Goal: Communication & Community: Answer question/provide support

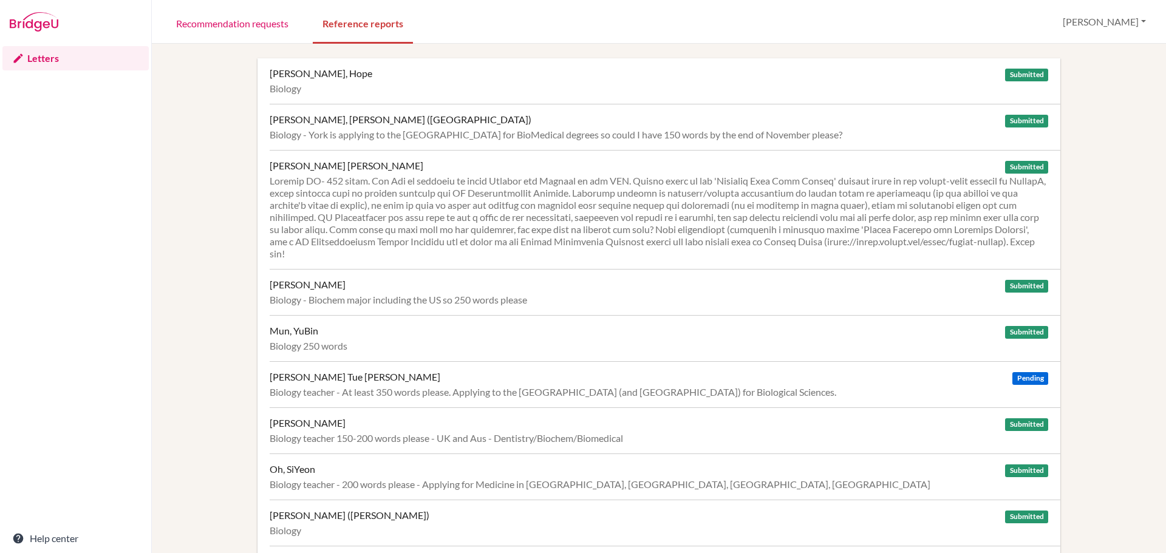
scroll to position [525, 0]
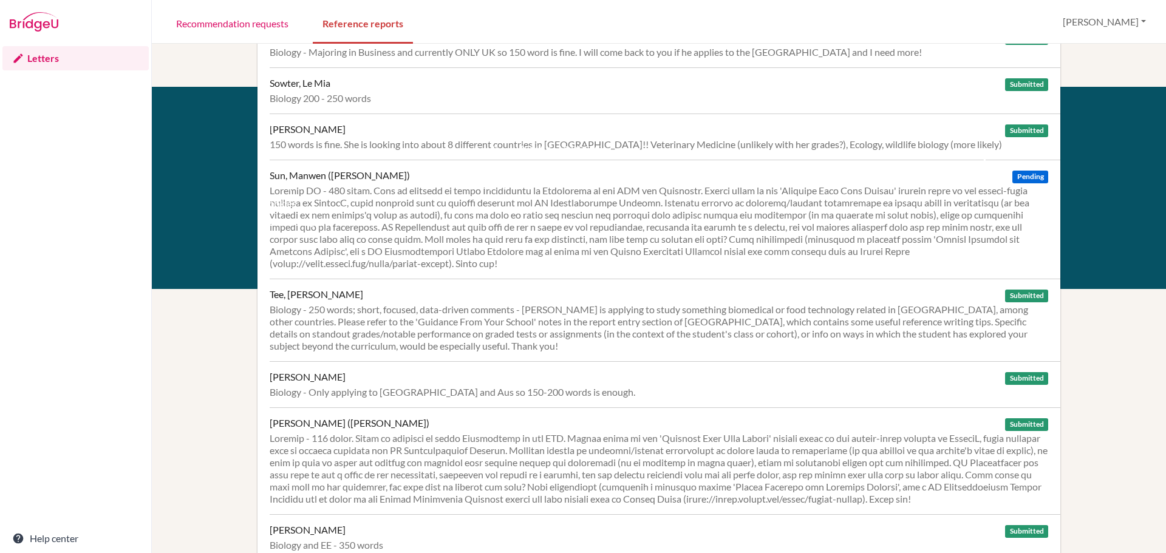
click at [1018, 178] on span "Pending" at bounding box center [1030, 177] width 35 height 13
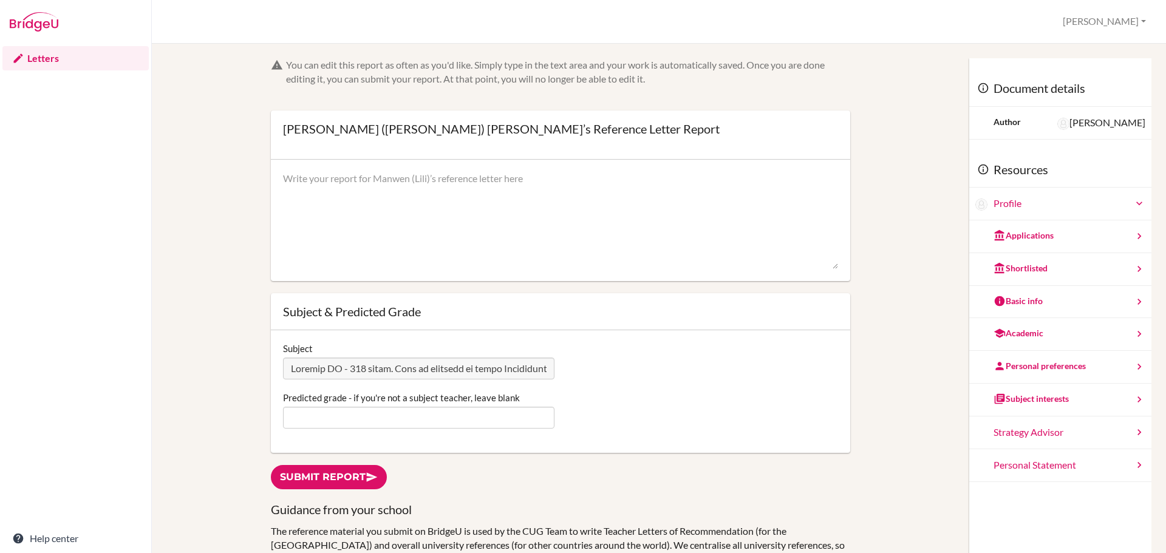
click at [434, 188] on textarea at bounding box center [560, 220] width 555 height 97
paste textarea "Having taught Lili Biology for two years, it is clear that she is very invested…"
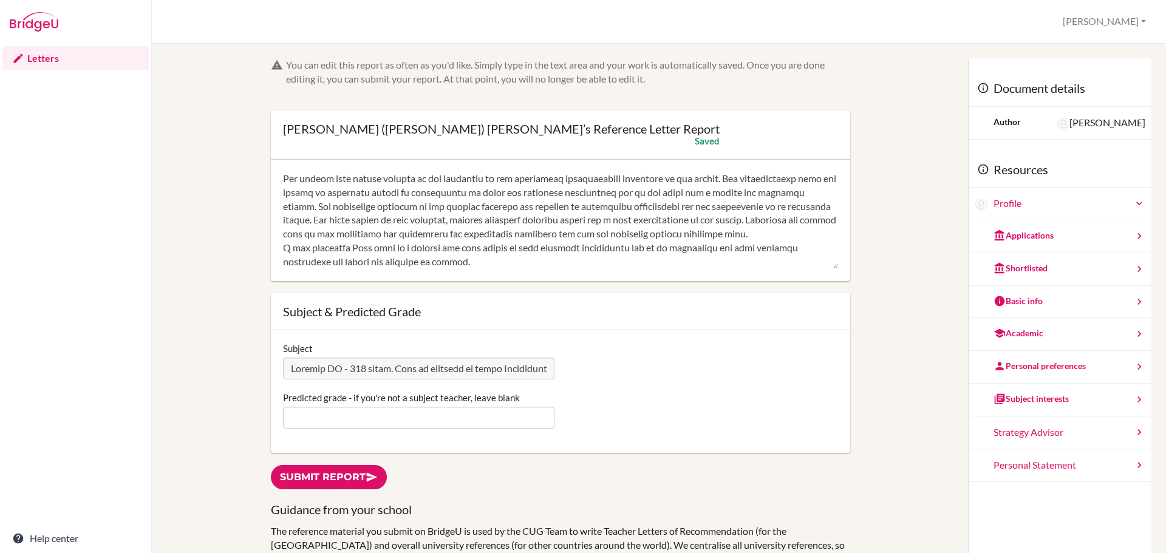
scroll to position [166, 0]
type textarea "Having taught Lili Biology for two years, it is clear that she is very invested…"
click at [408, 423] on input "Predicted grade - if you're not a subject teacher, leave blank" at bounding box center [419, 418] width 272 height 22
type input "5"
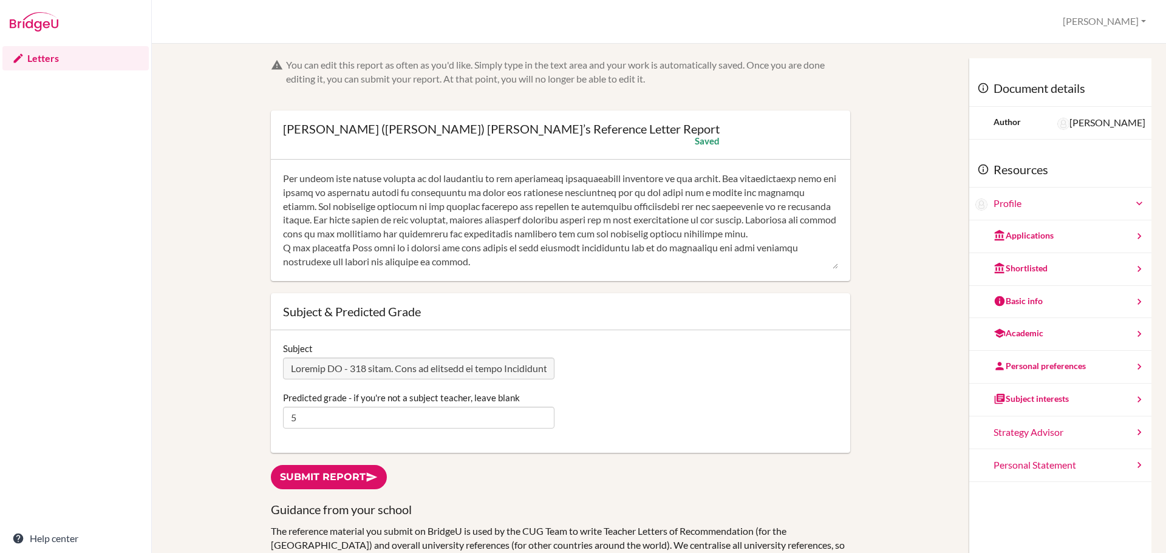
click at [357, 481] on link "Submit report" at bounding box center [329, 477] width 116 height 25
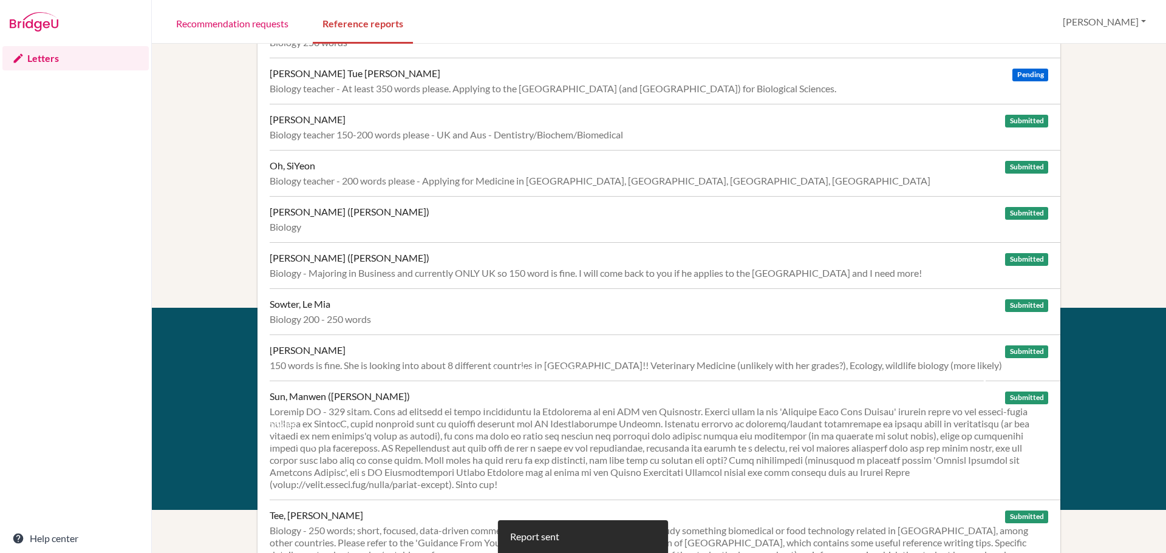
scroll to position [243, 0]
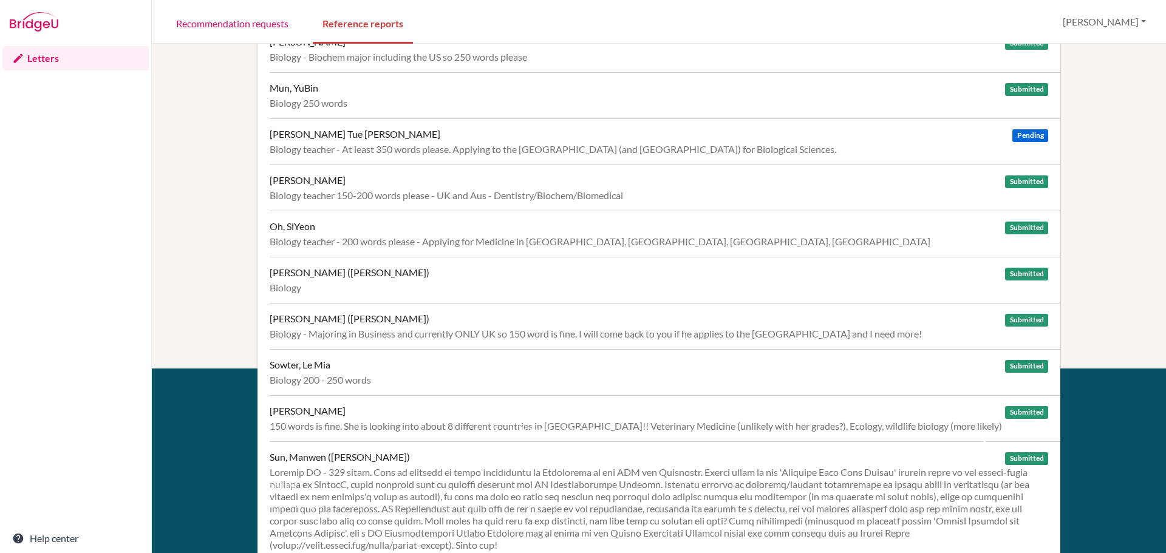
click at [452, 135] on div "Nguyen, Hoang Tue Anh Pending" at bounding box center [659, 134] width 779 height 12
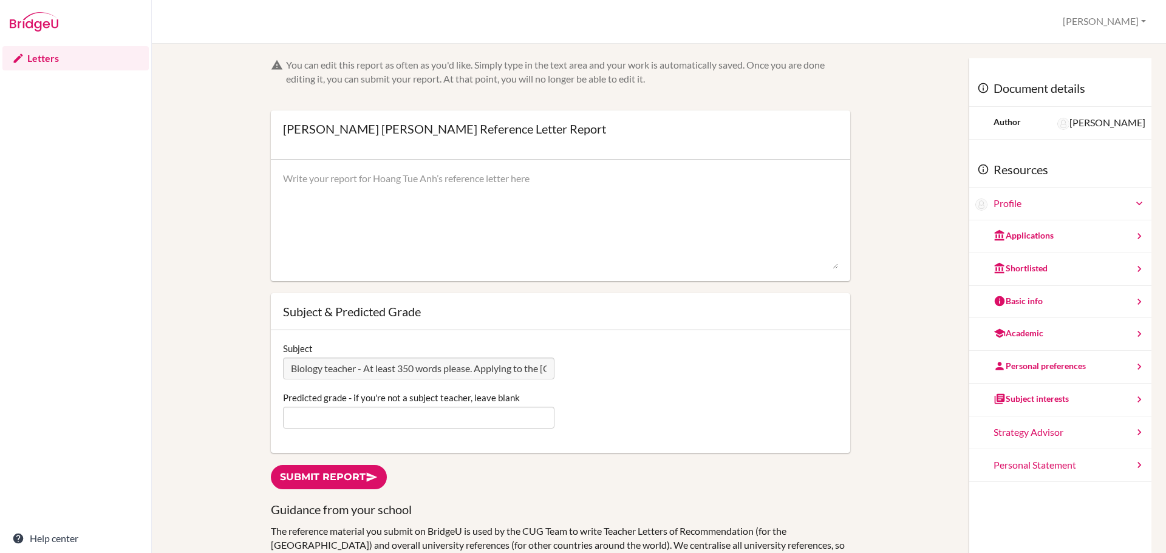
click at [397, 183] on textarea at bounding box center [560, 220] width 555 height 97
paste textarea "Tue Anh is a highly mature and organised student, including using sophisticated…"
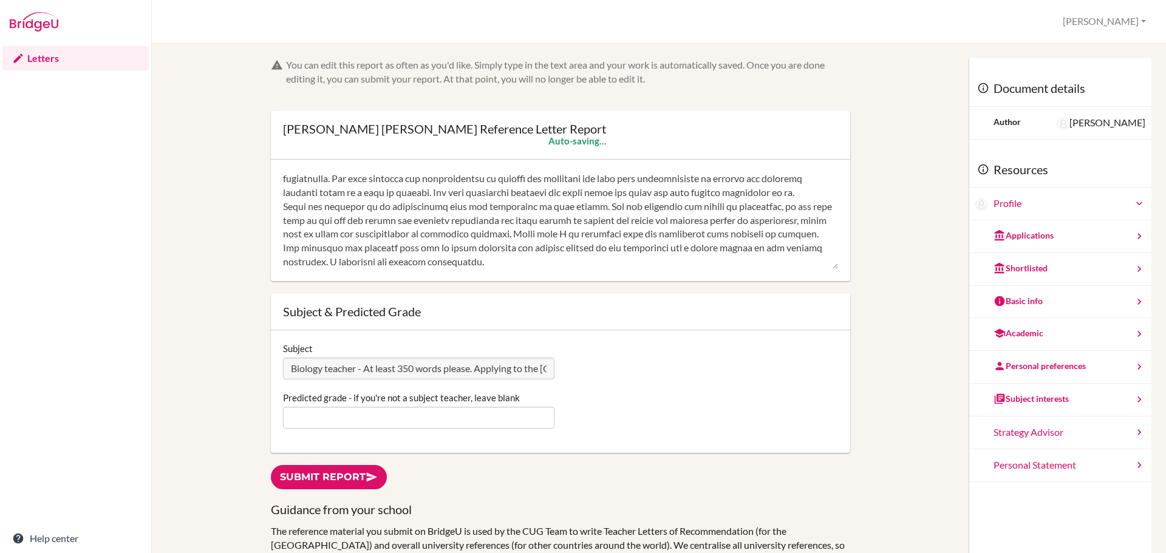
scroll to position [180, 0]
type textarea "Tue Anh is a highly mature and organised student, including using sophisticated…"
click at [379, 420] on input "Predicted grade - if you're not a subject teacher, leave blank" at bounding box center [419, 418] width 272 height 22
type input "5/6"
click at [340, 478] on link "Submit report" at bounding box center [329, 477] width 116 height 25
